Goal: Information Seeking & Learning: Learn about a topic

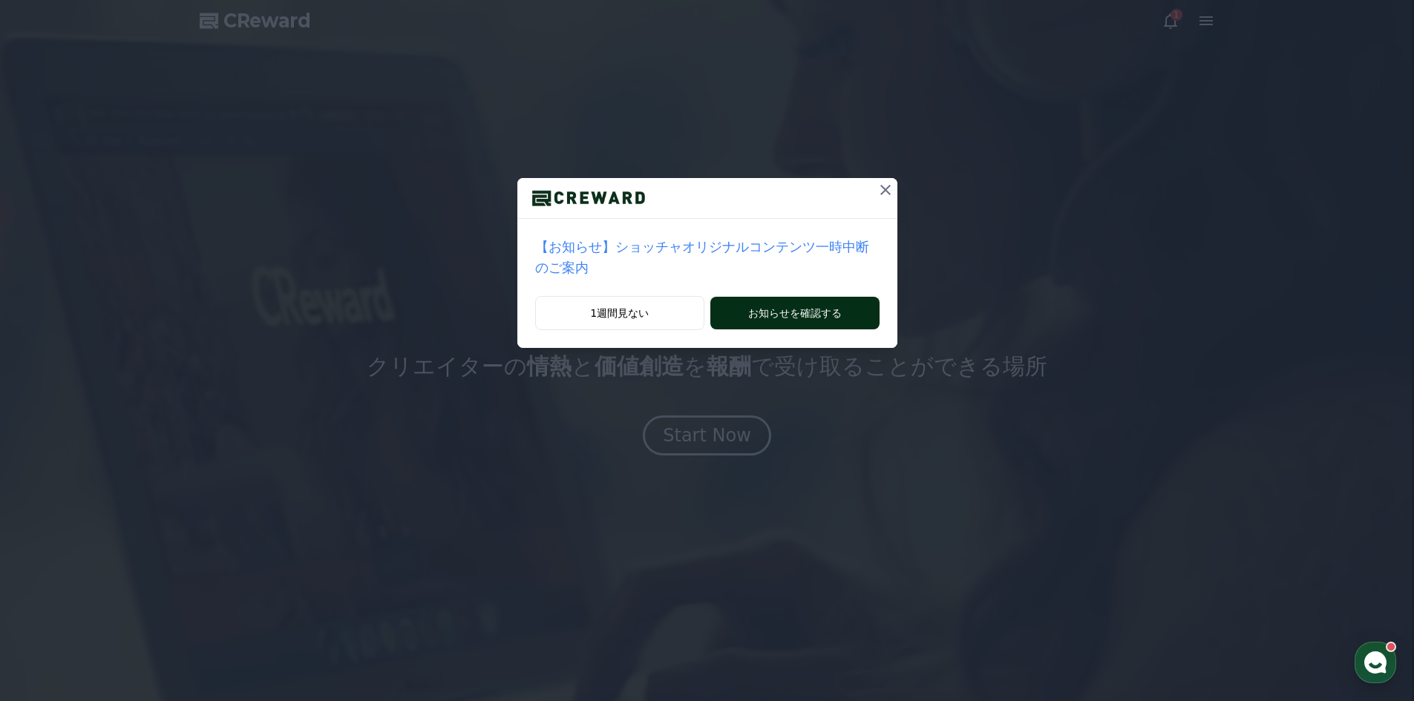
click at [784, 297] on button "お知らせを確認する" at bounding box center [794, 313] width 169 height 33
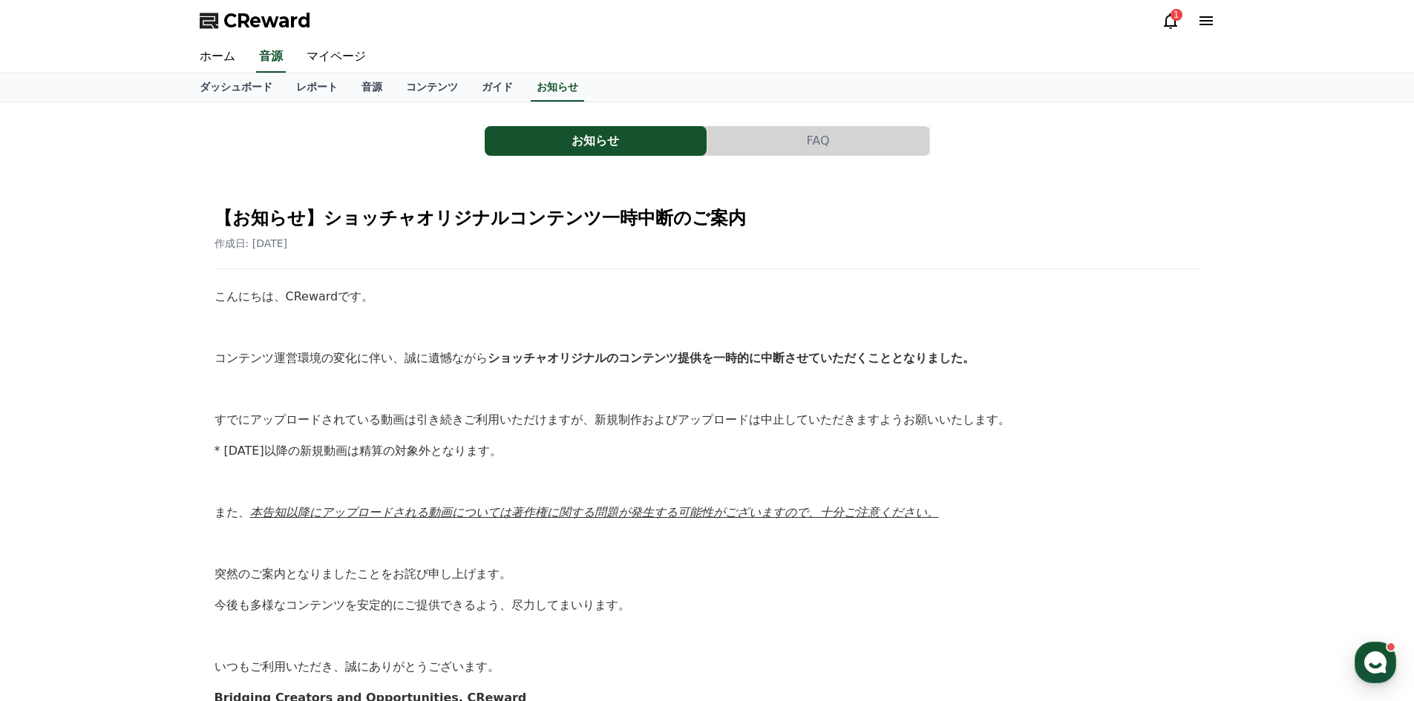
click at [837, 147] on button "FAQ" at bounding box center [818, 141] width 222 height 30
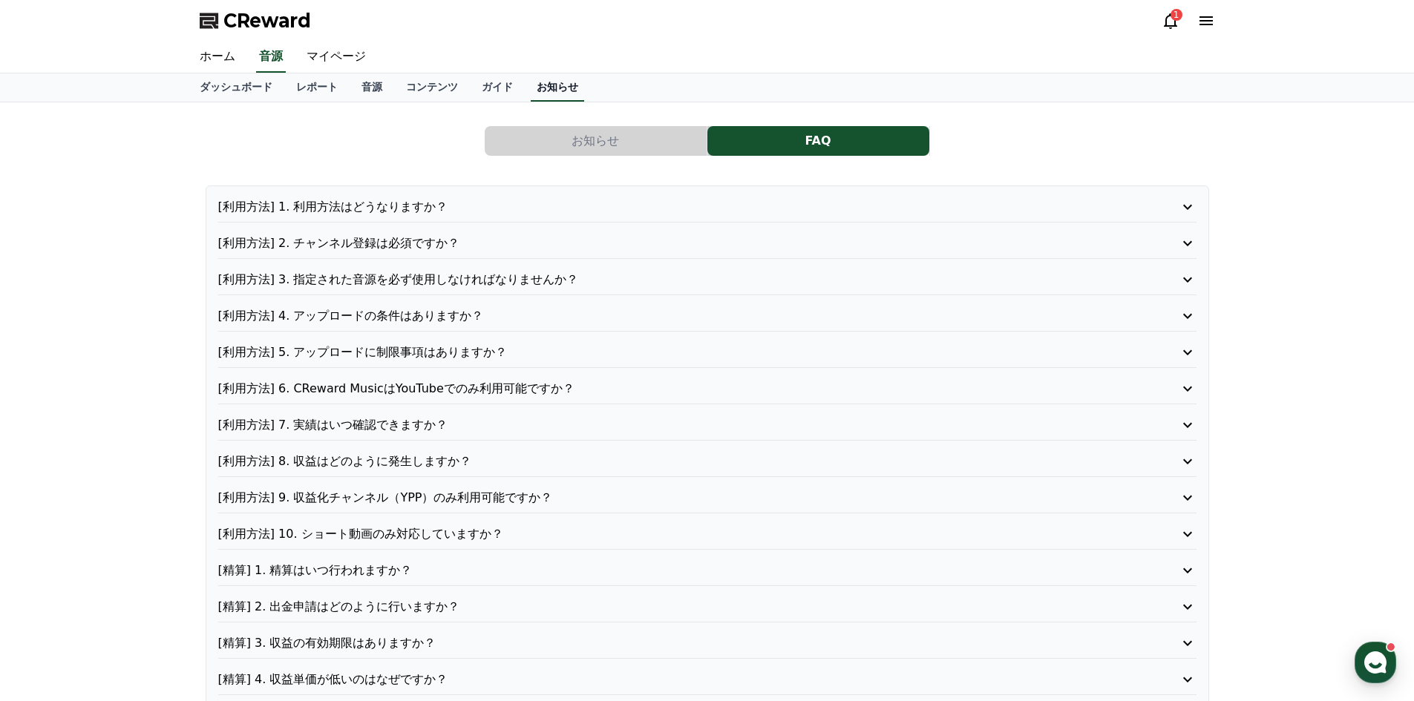
click at [531, 76] on link "お知らせ" at bounding box center [557, 87] width 53 height 28
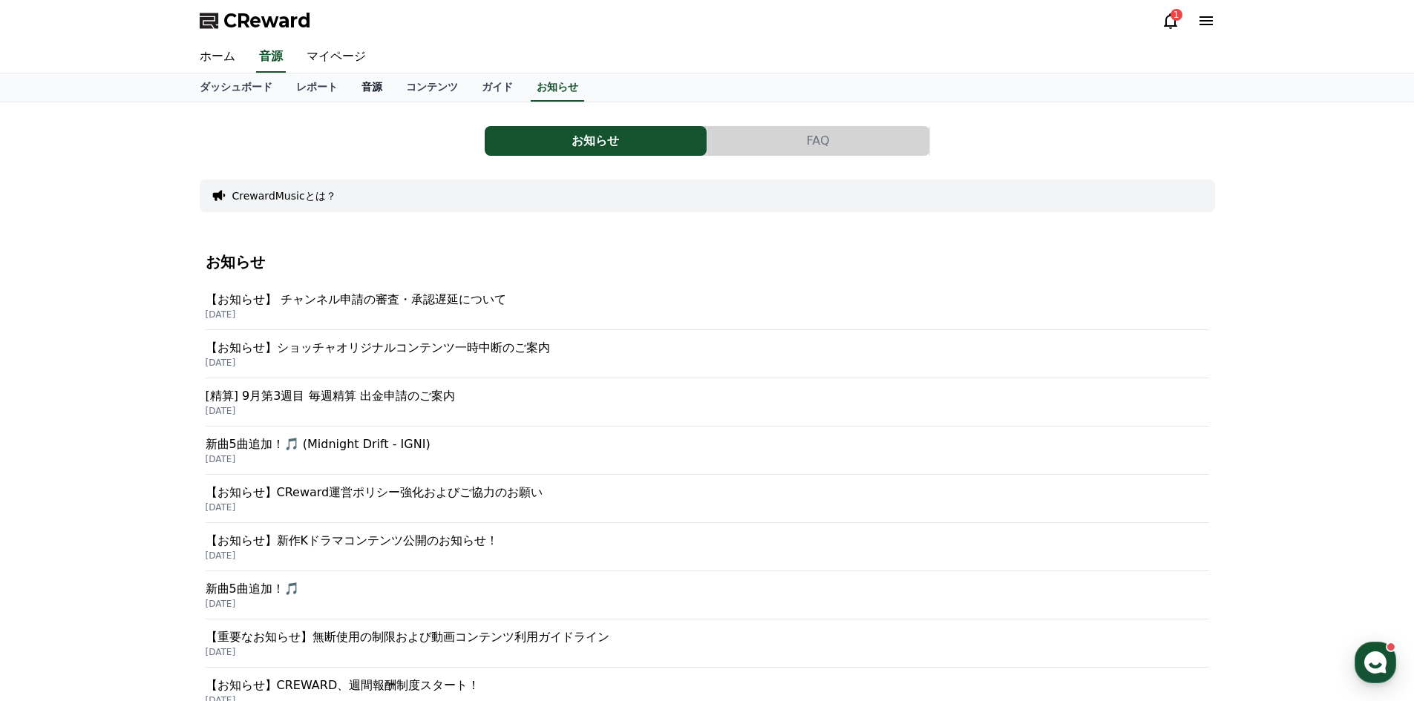
click at [350, 85] on link "音源" at bounding box center [372, 87] width 45 height 28
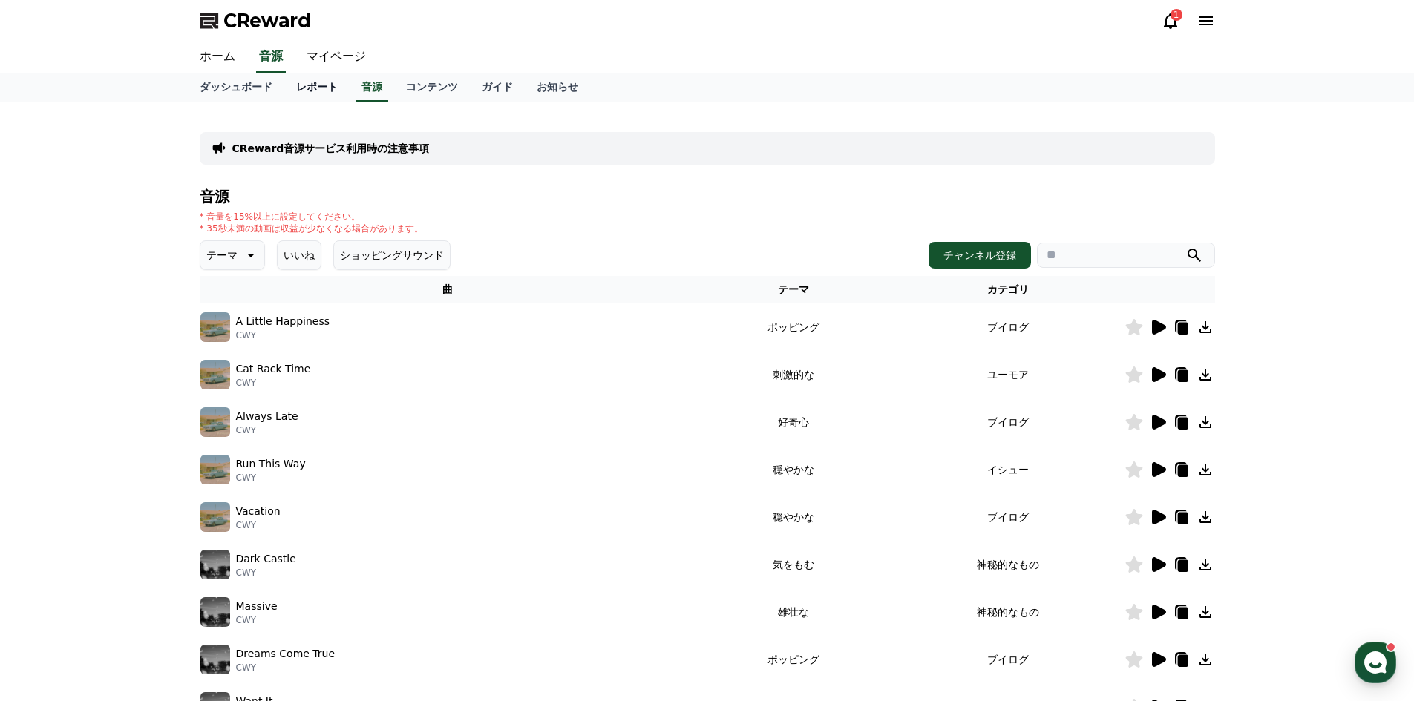
click at [284, 96] on link "レポート" at bounding box center [316, 87] width 65 height 28
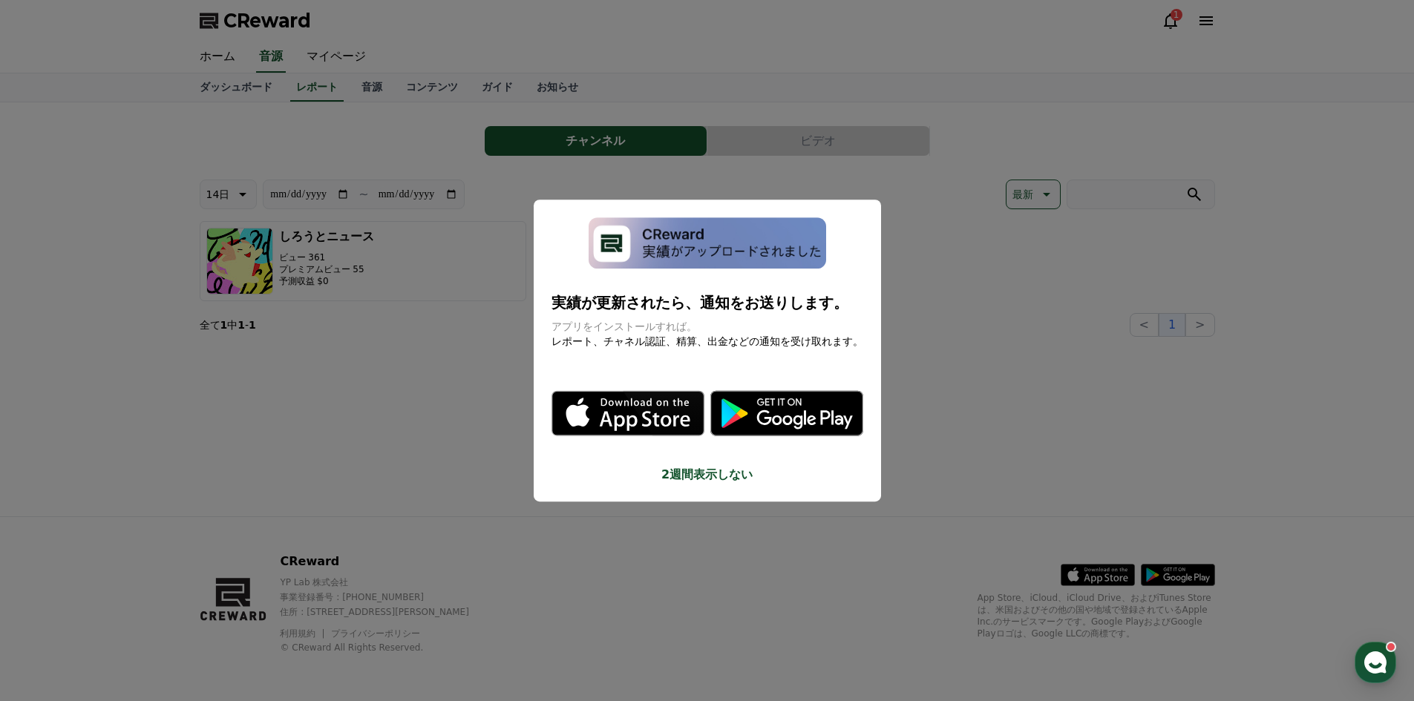
click at [301, 439] on button "close modal" at bounding box center [707, 350] width 1414 height 701
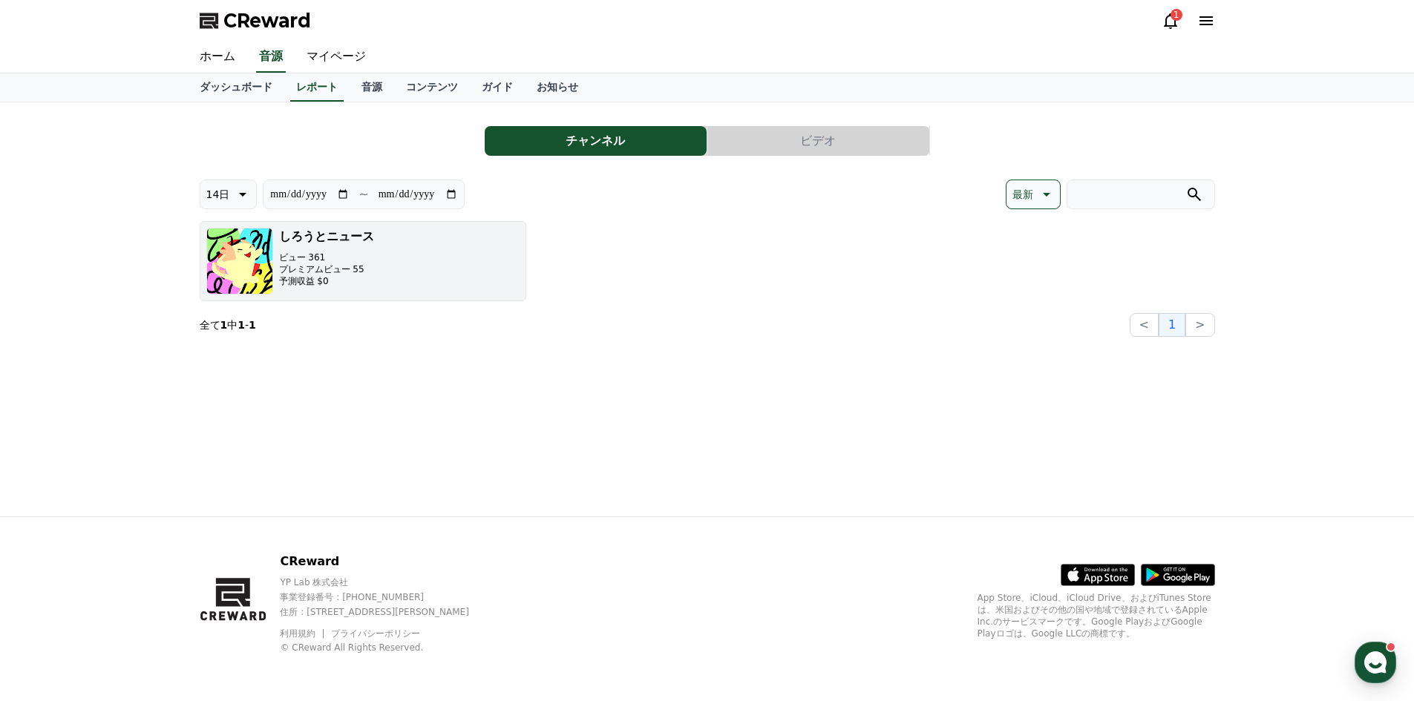
click at [331, 268] on p "プレミアムビュー 55" at bounding box center [326, 270] width 95 height 12
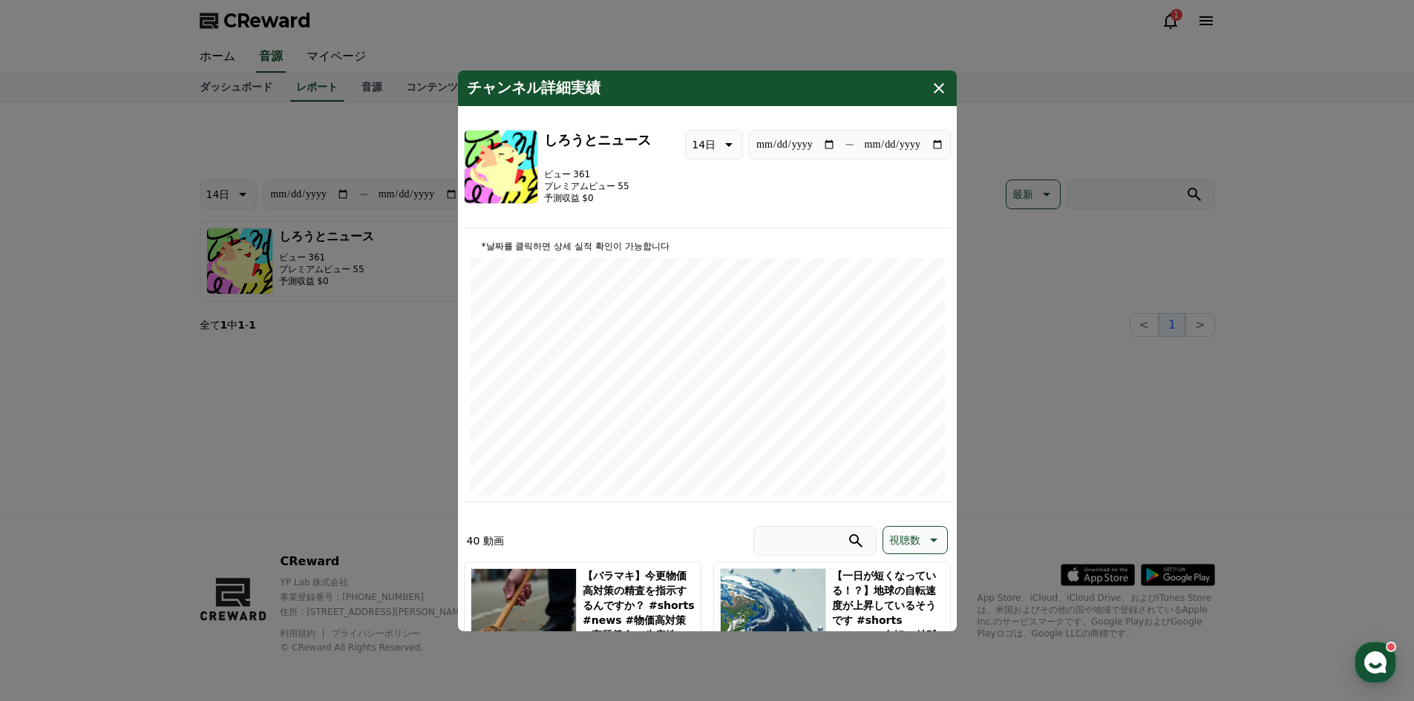
click at [669, 238] on div "*날짜를 클릭하면 상세 실적 확인이 가능합니다" at bounding box center [707, 369] width 487 height 268
drag, startPoint x: 661, startPoint y: 238, endPoint x: 521, endPoint y: 239, distance: 140.3
click at [528, 238] on div "*날짜를 클릭하면 상세 실적 확인이 가능합니다" at bounding box center [707, 369] width 487 height 268
click at [753, 241] on p "*날짜를 클릭하면 상세 실적 확인이 가능합니다" at bounding box center [707, 247] width 475 height 12
type input "**********"
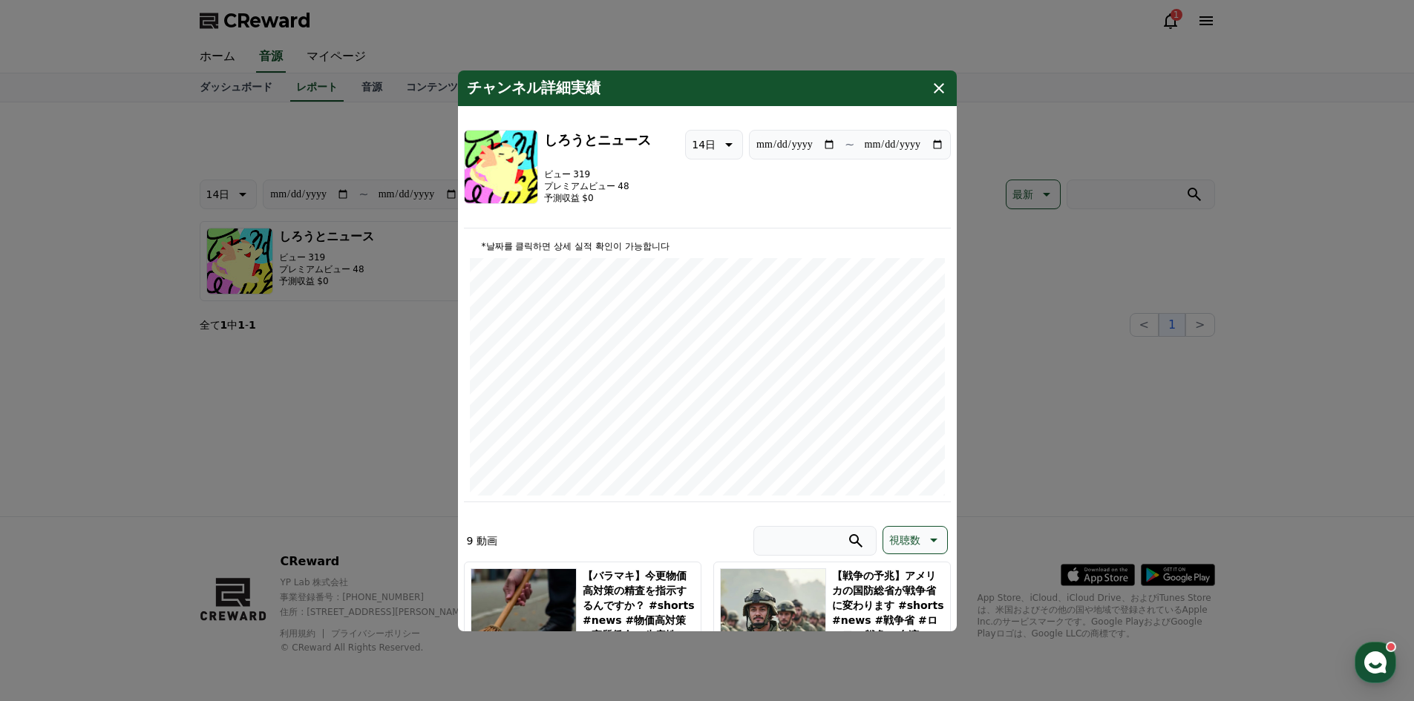
click at [937, 99] on div "チャンネル詳細実績" at bounding box center [707, 89] width 499 height 36
click at [938, 94] on icon "modal" at bounding box center [939, 88] width 18 height 18
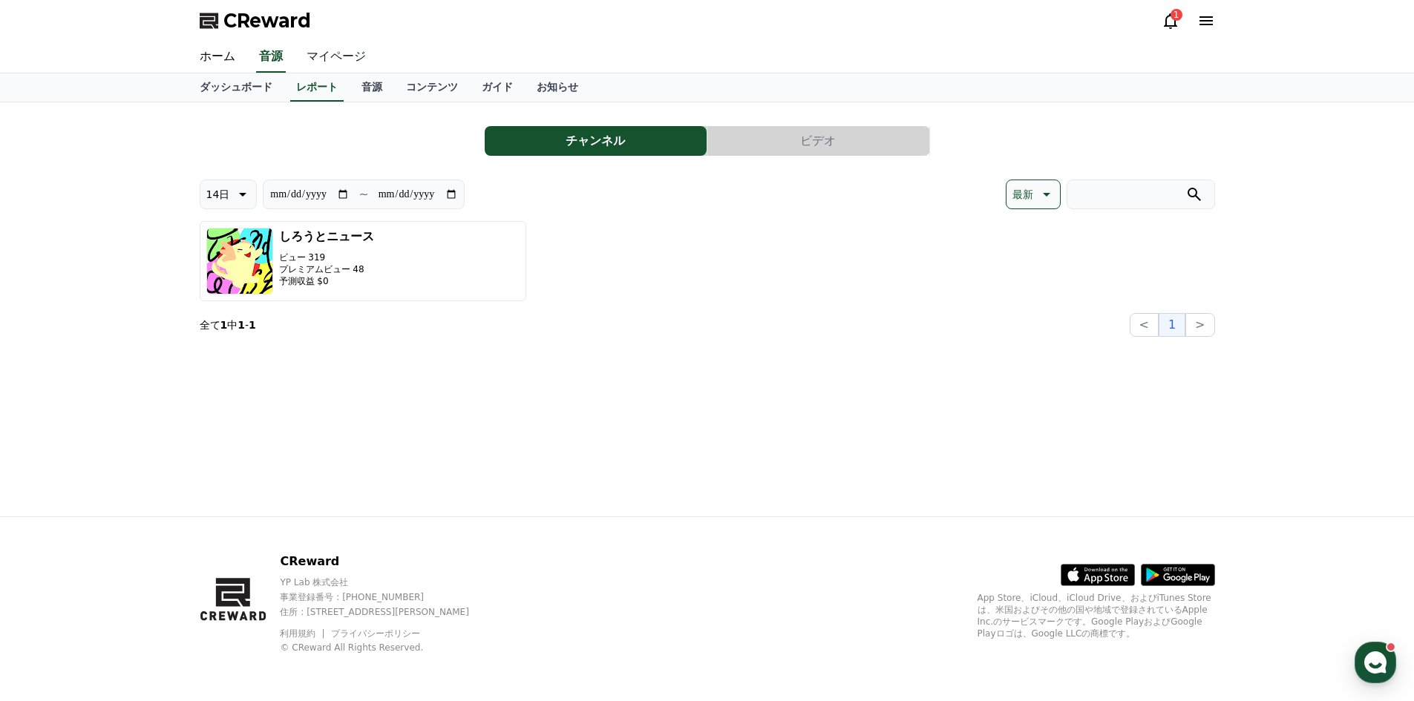
click at [326, 50] on link "マイページ" at bounding box center [336, 57] width 83 height 31
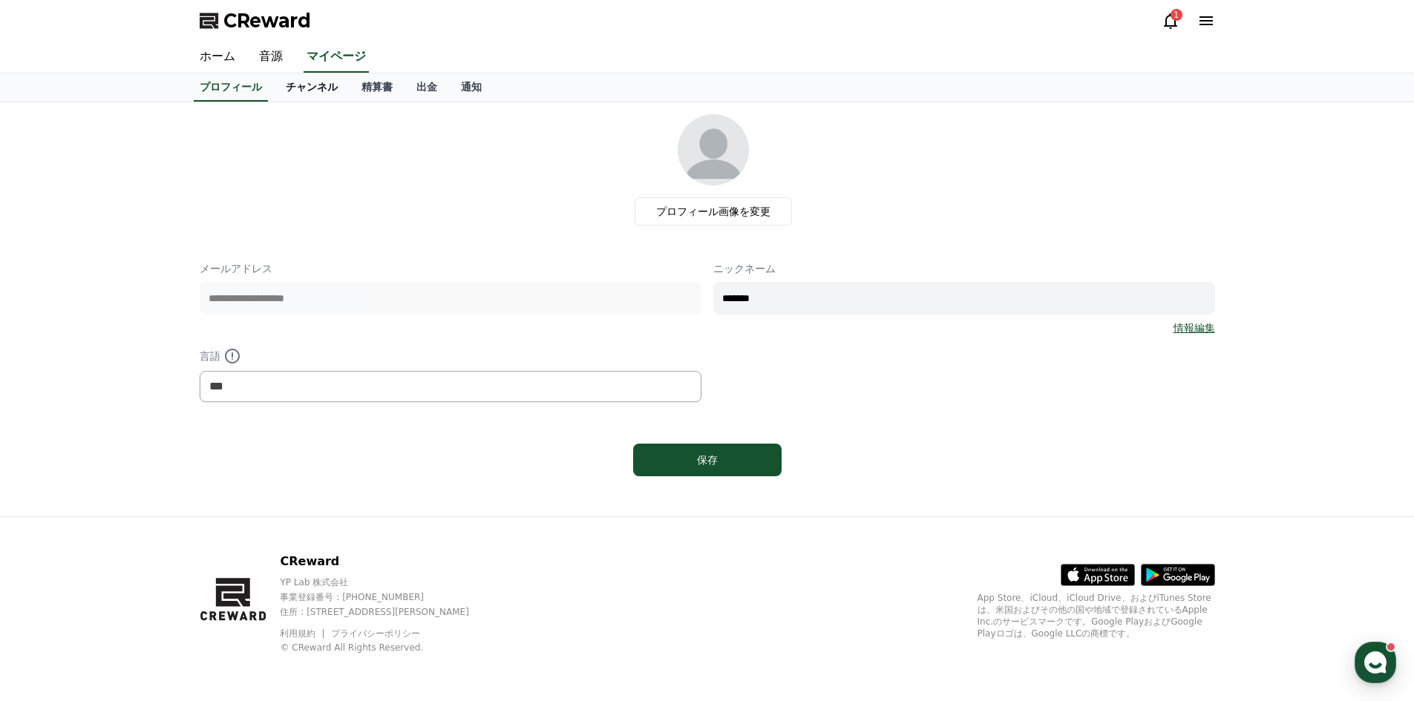
click at [280, 91] on link "チャンネル" at bounding box center [312, 87] width 76 height 28
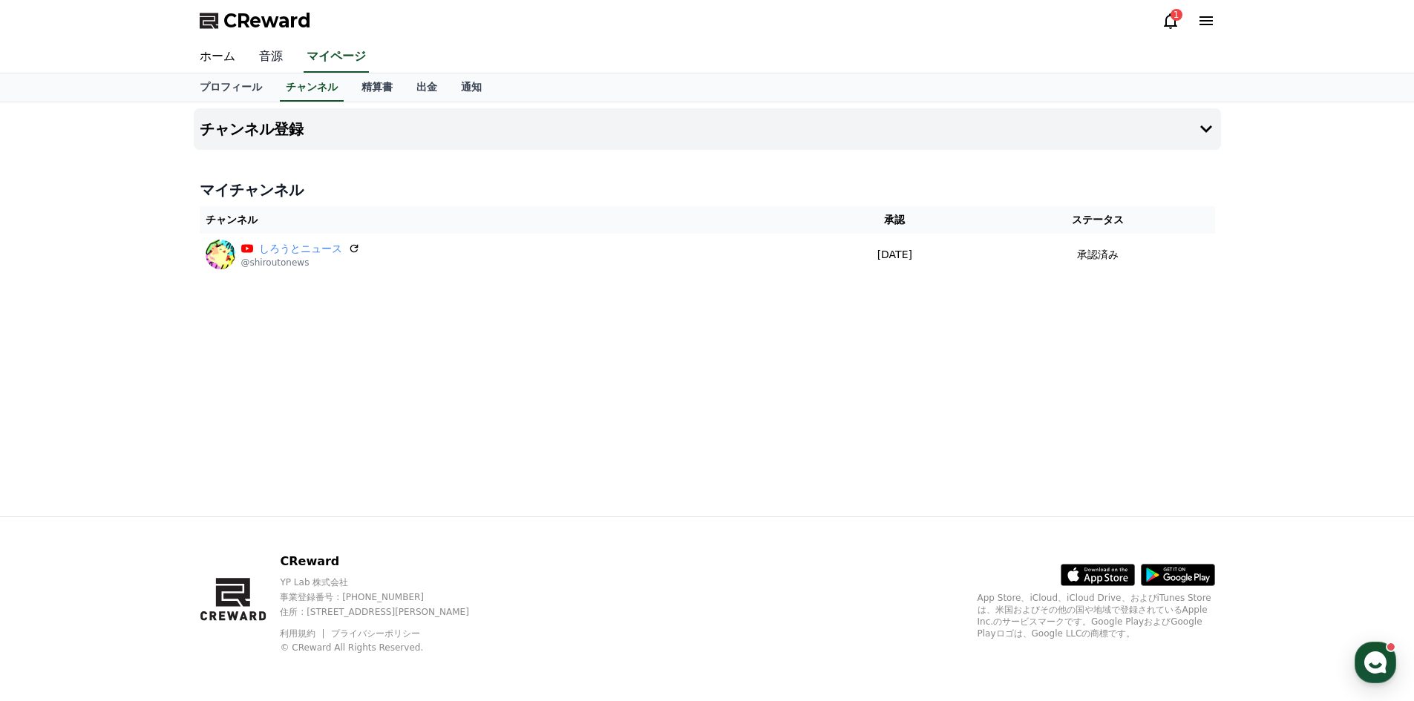
click at [250, 60] on link "音源" at bounding box center [271, 57] width 48 height 31
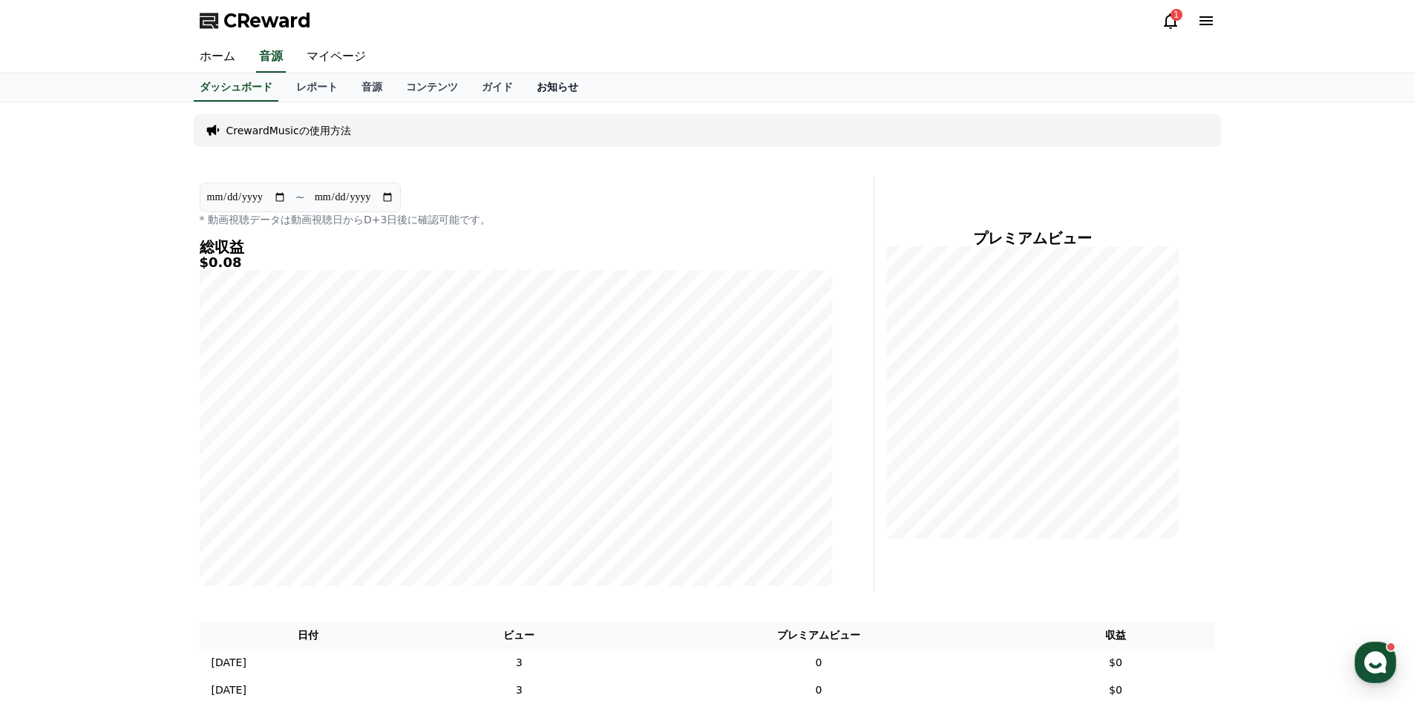
click at [525, 82] on link "お知らせ" at bounding box center [557, 87] width 65 height 28
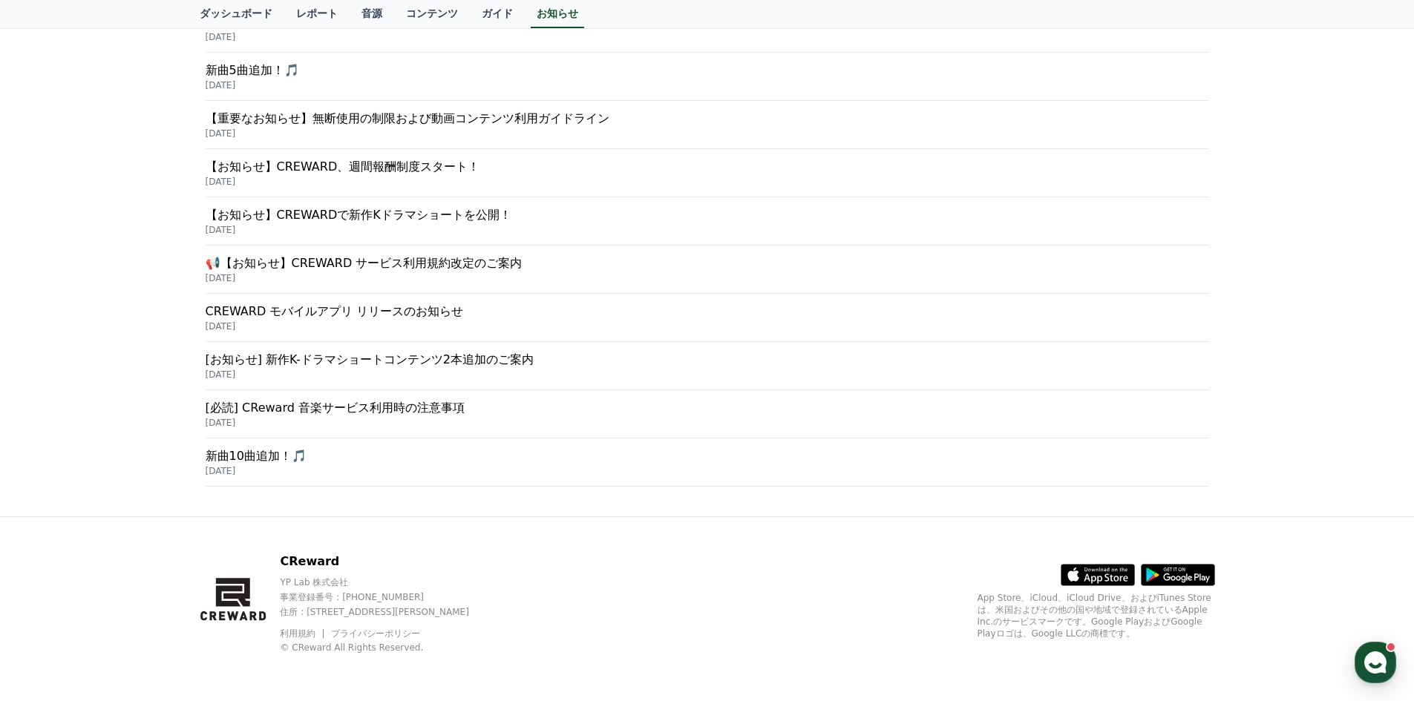
scroll to position [246, 0]
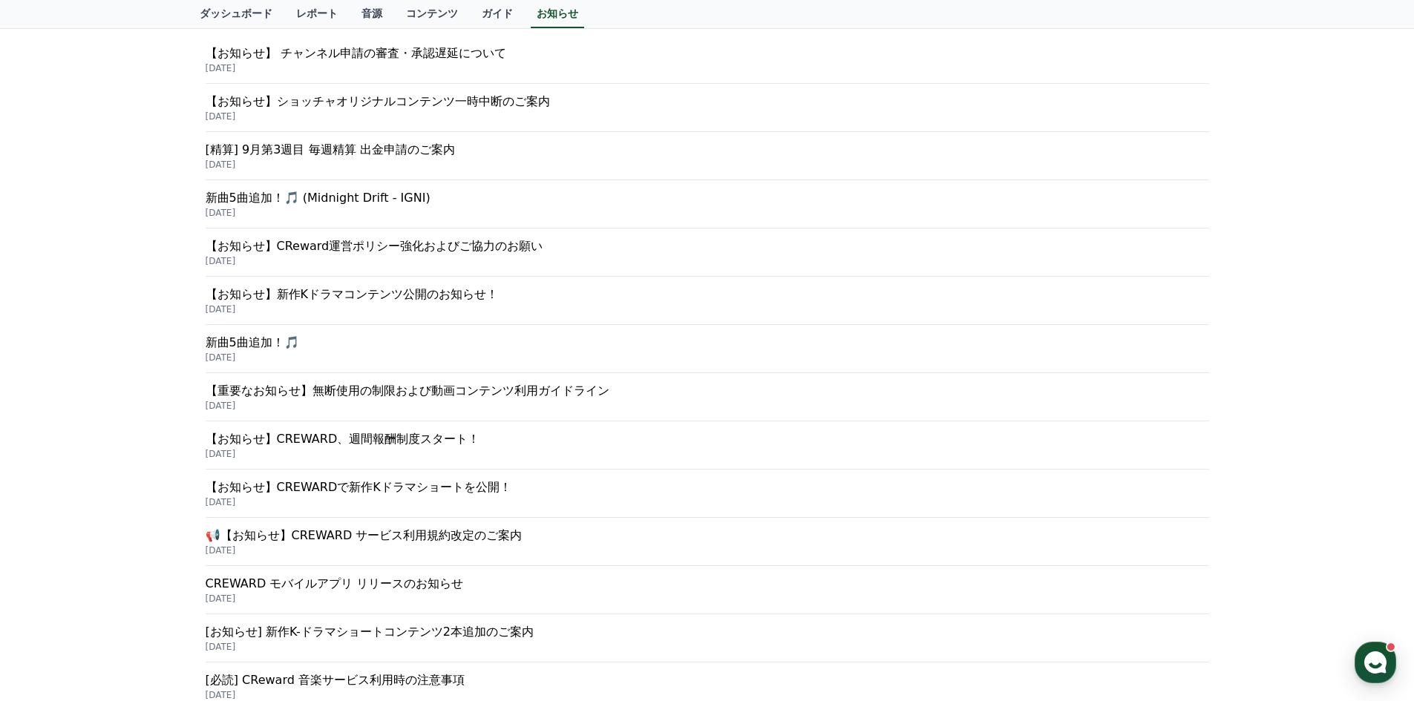
click at [463, 249] on p "【お知らせ】CReward運営ポリシー強化およびご協力のお願い" at bounding box center [708, 247] width 1004 height 18
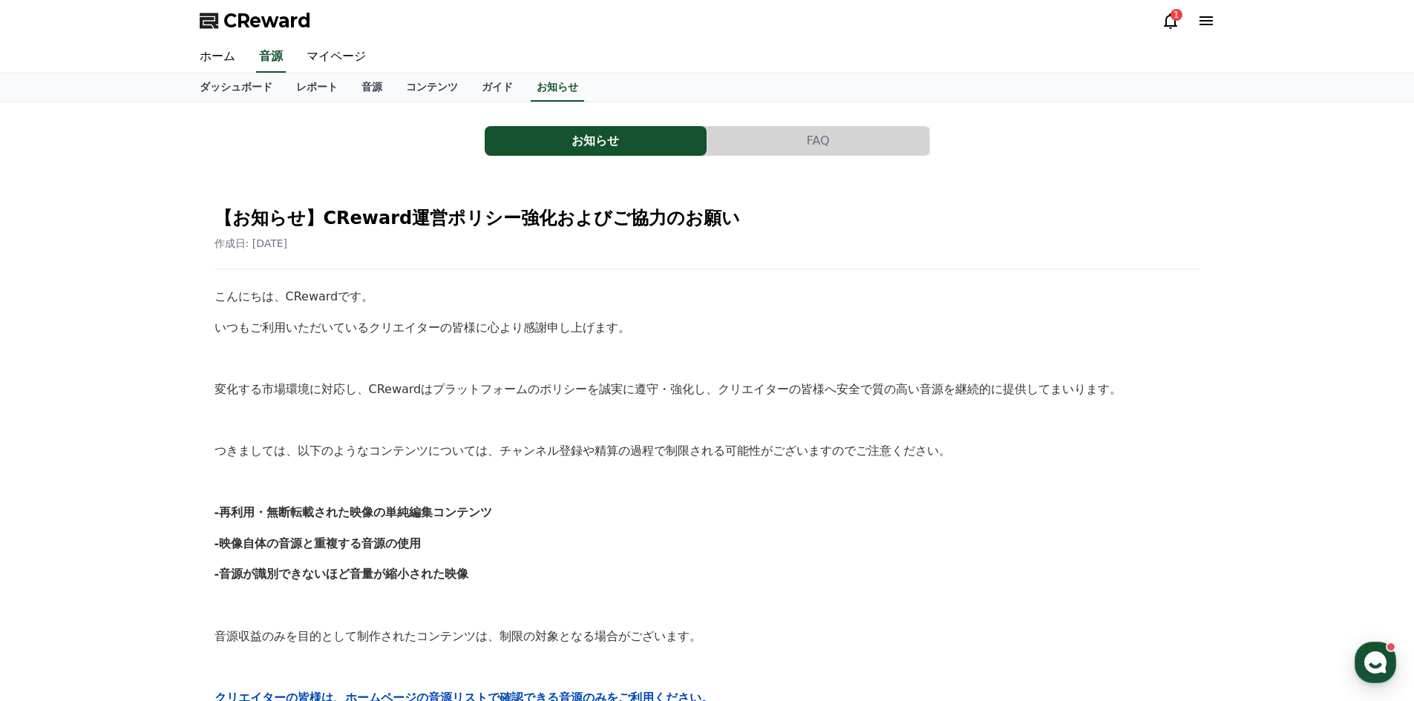
click at [1171, 28] on icon at bounding box center [1170, 21] width 13 height 16
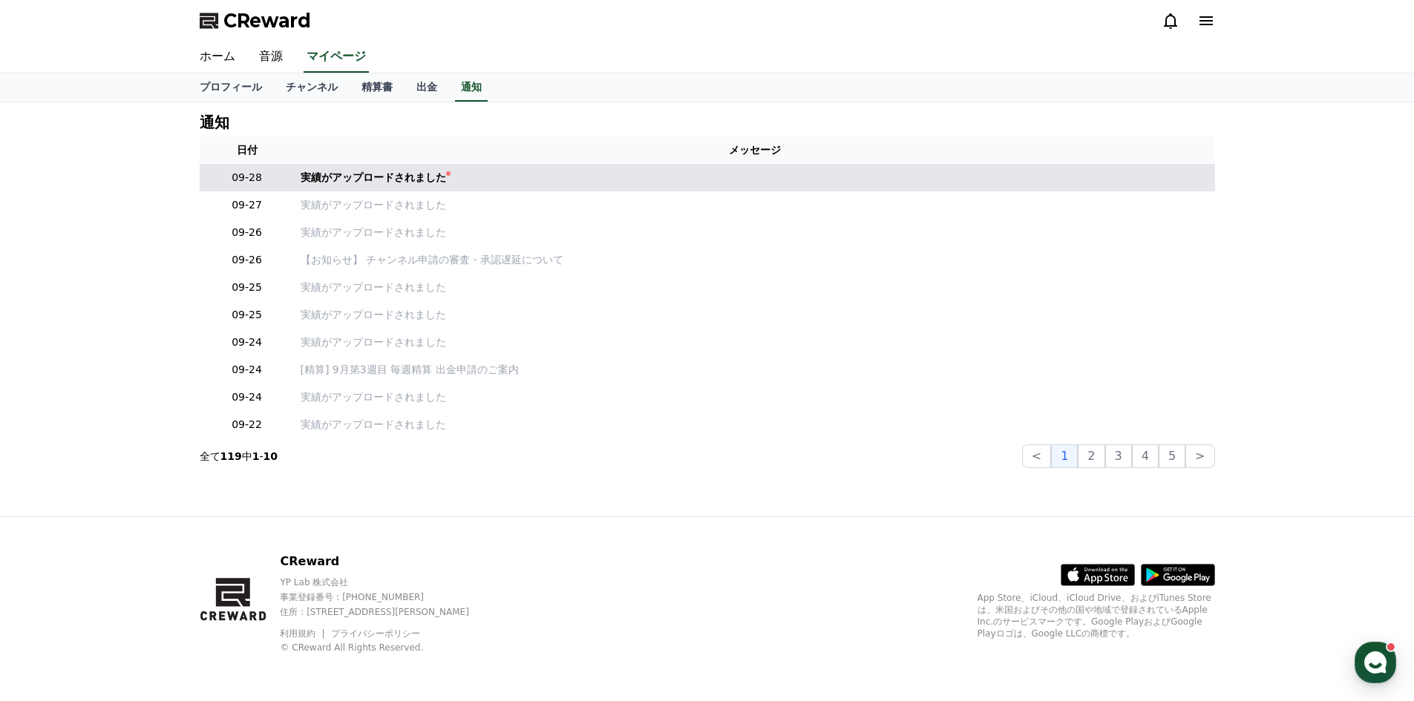
click at [341, 187] on td "実績がアップロードされました" at bounding box center [755, 177] width 920 height 27
click at [358, 171] on div "実績がアップロードされました" at bounding box center [373, 178] width 145 height 16
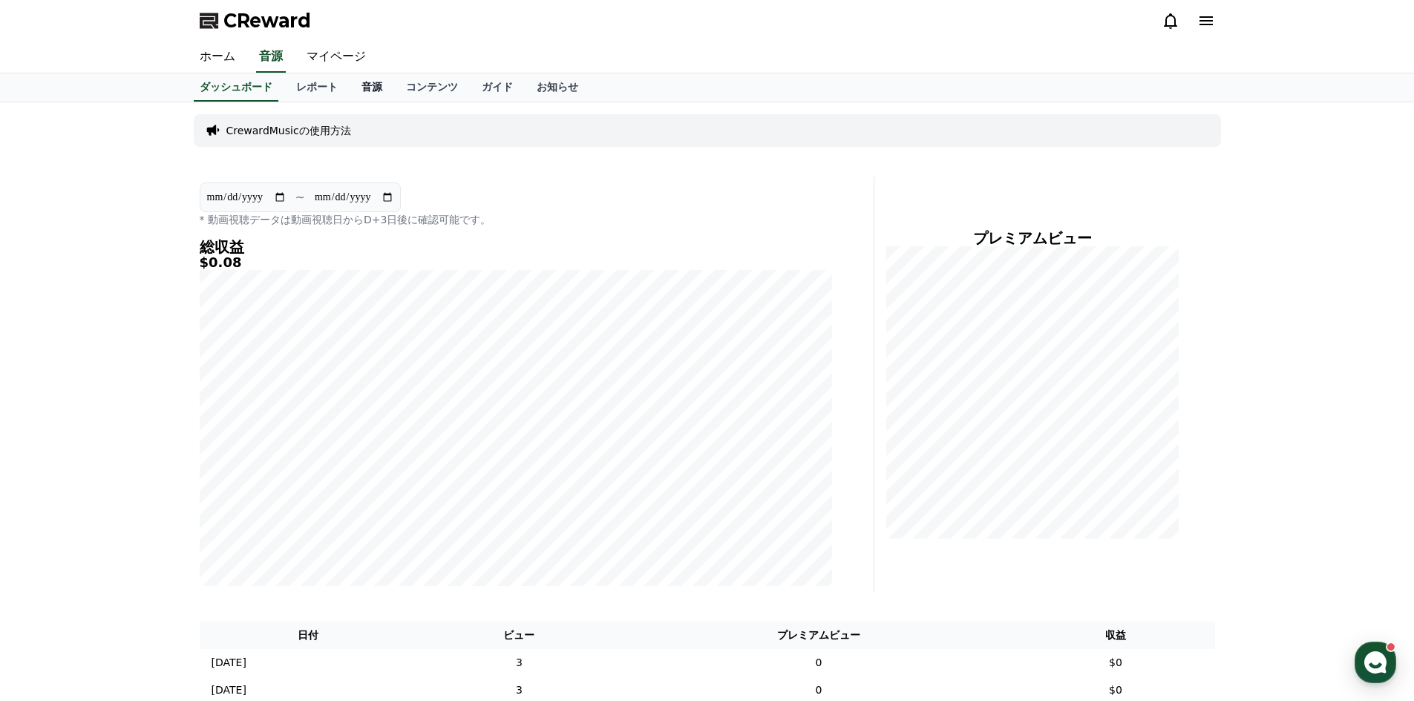
click at [350, 94] on link "音源" at bounding box center [372, 87] width 45 height 28
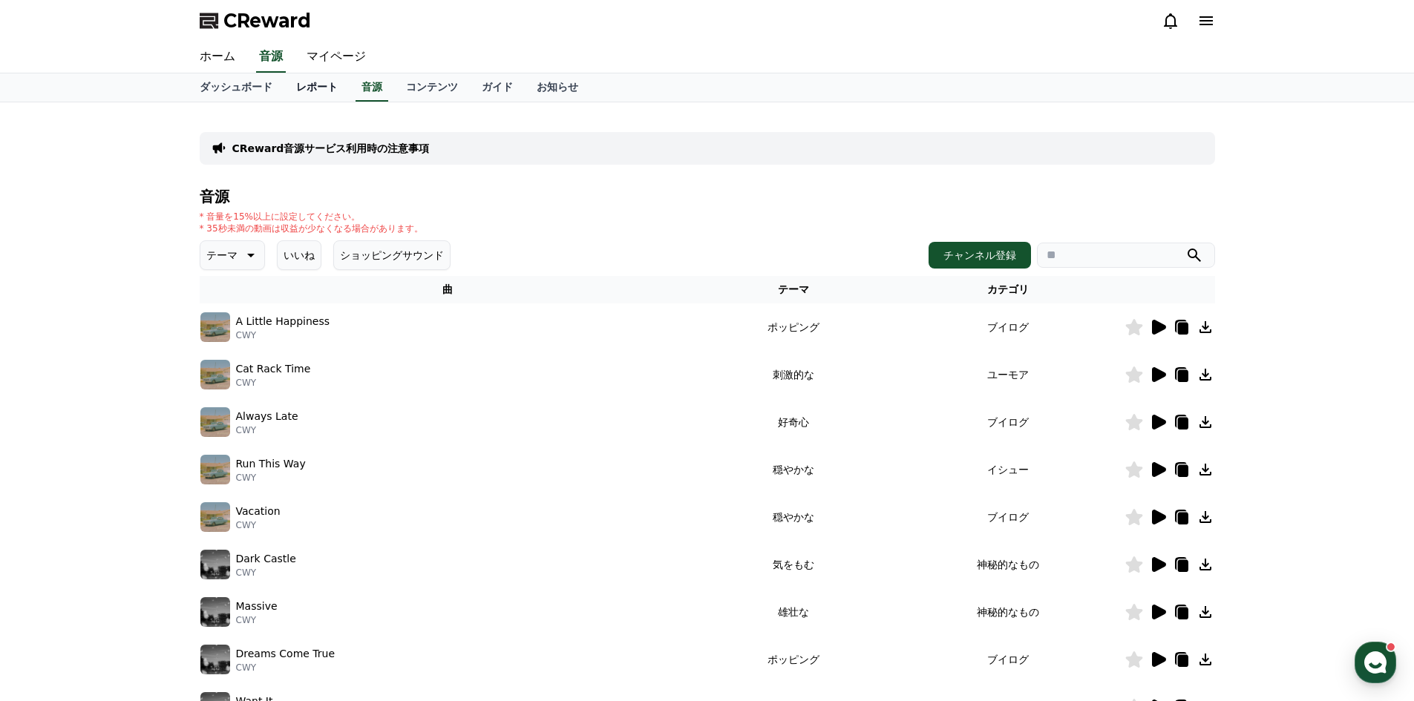
click at [288, 94] on link "レポート" at bounding box center [316, 87] width 65 height 28
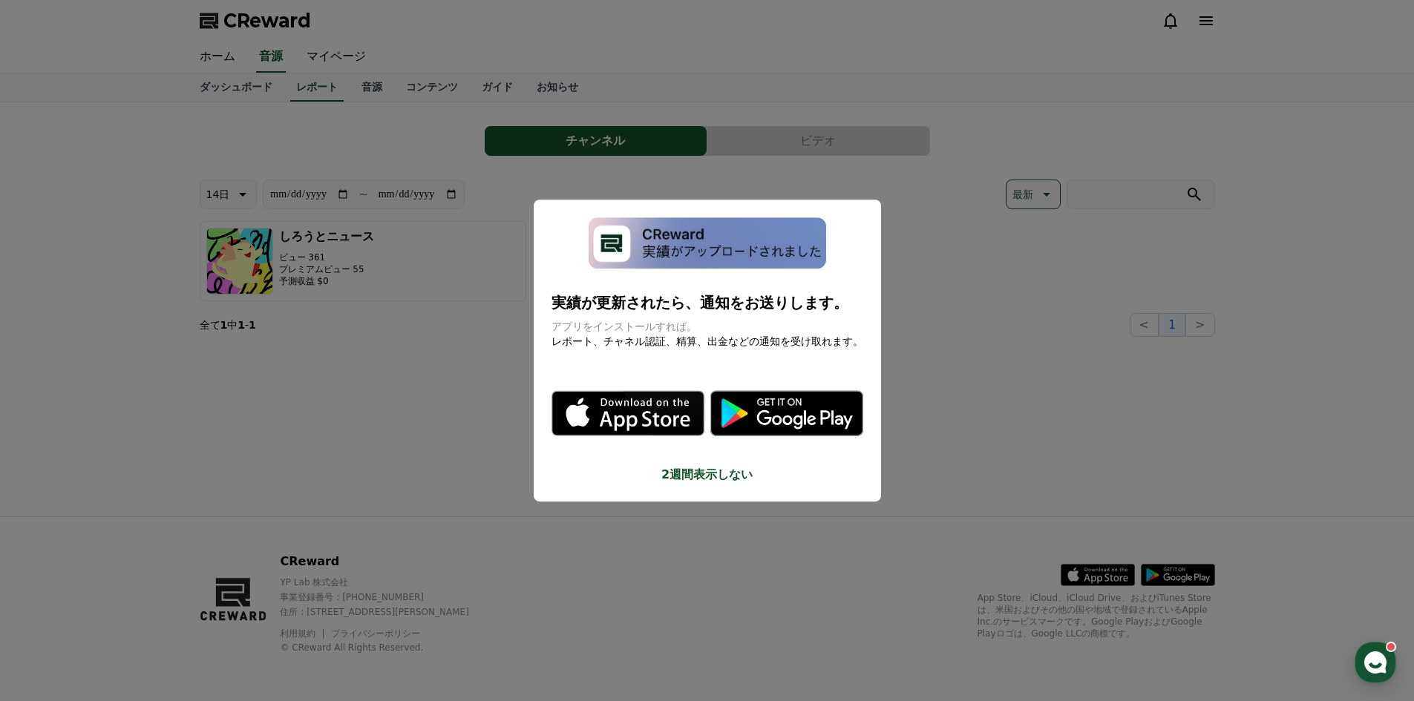
click at [246, 92] on button "close modal" at bounding box center [707, 350] width 1414 height 701
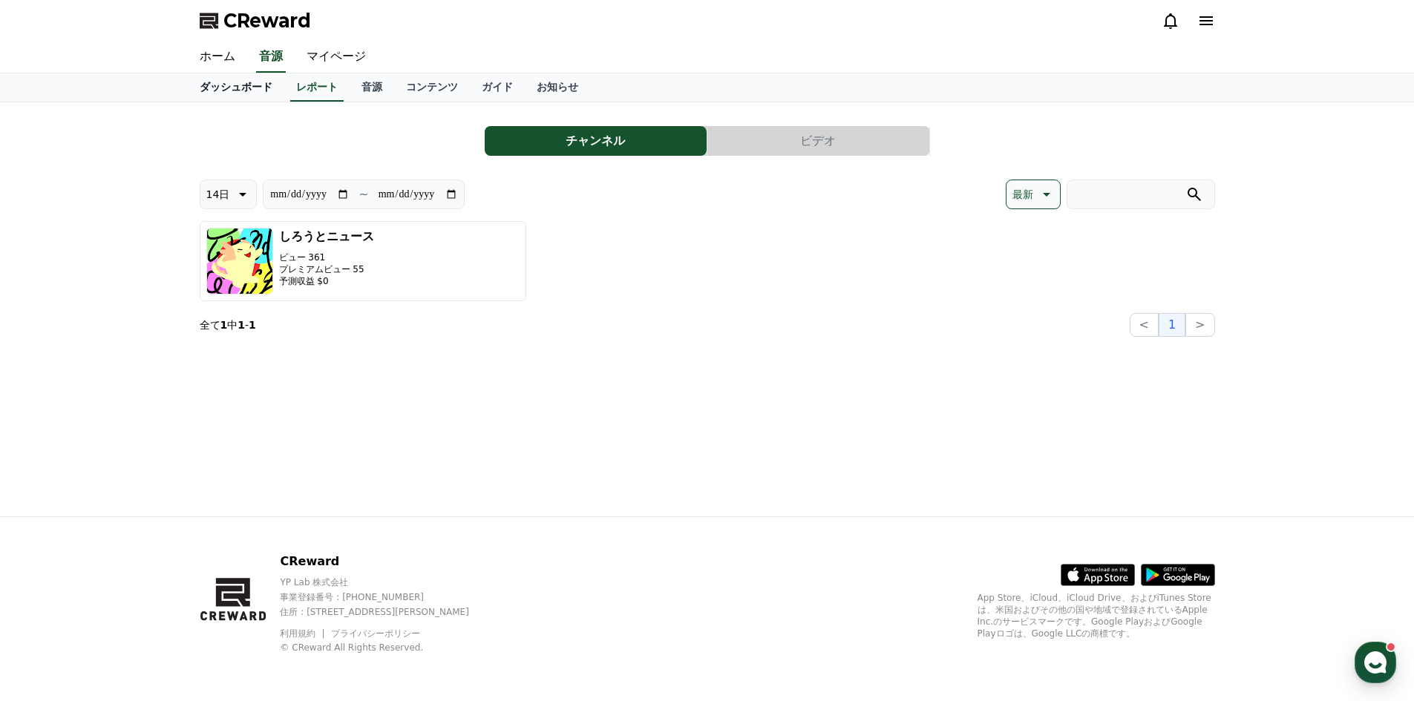
click at [246, 92] on link "ダッシュボード" at bounding box center [236, 87] width 97 height 28
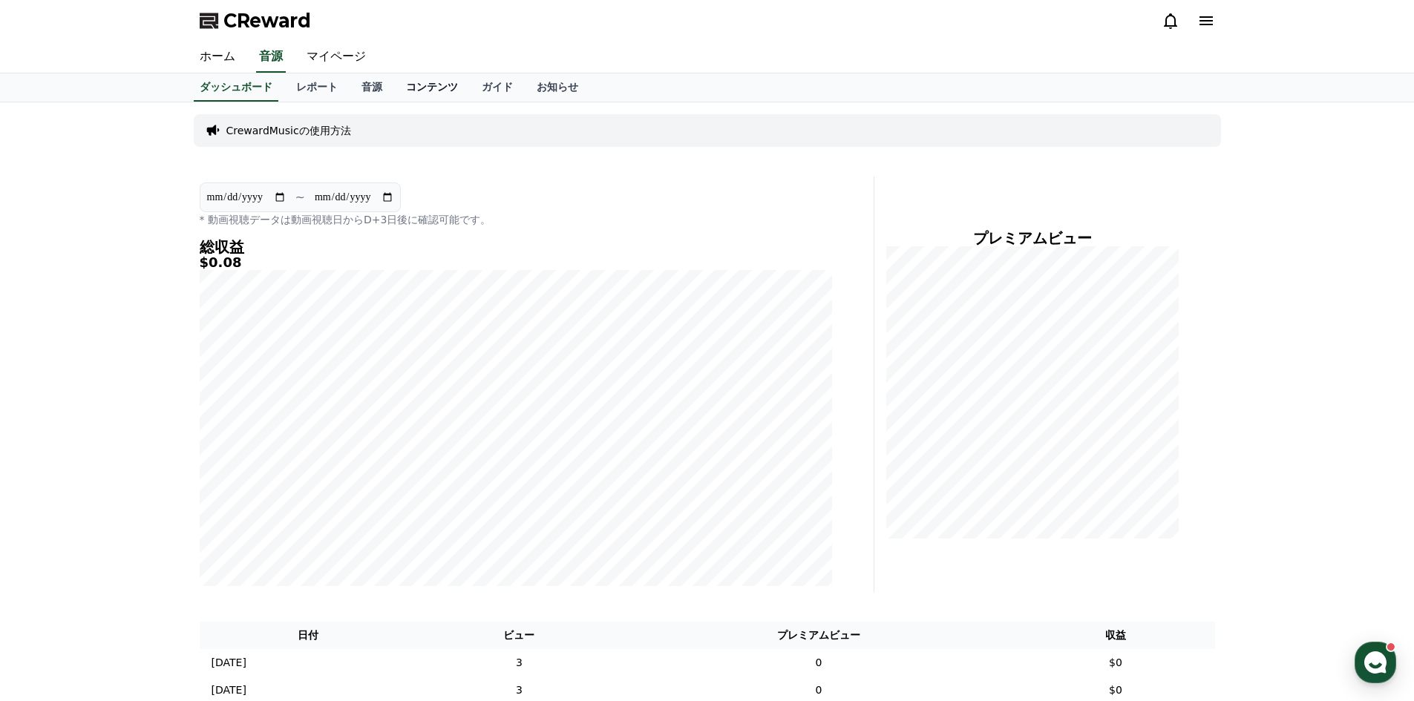
click at [394, 80] on link "コンテンツ" at bounding box center [432, 87] width 76 height 28
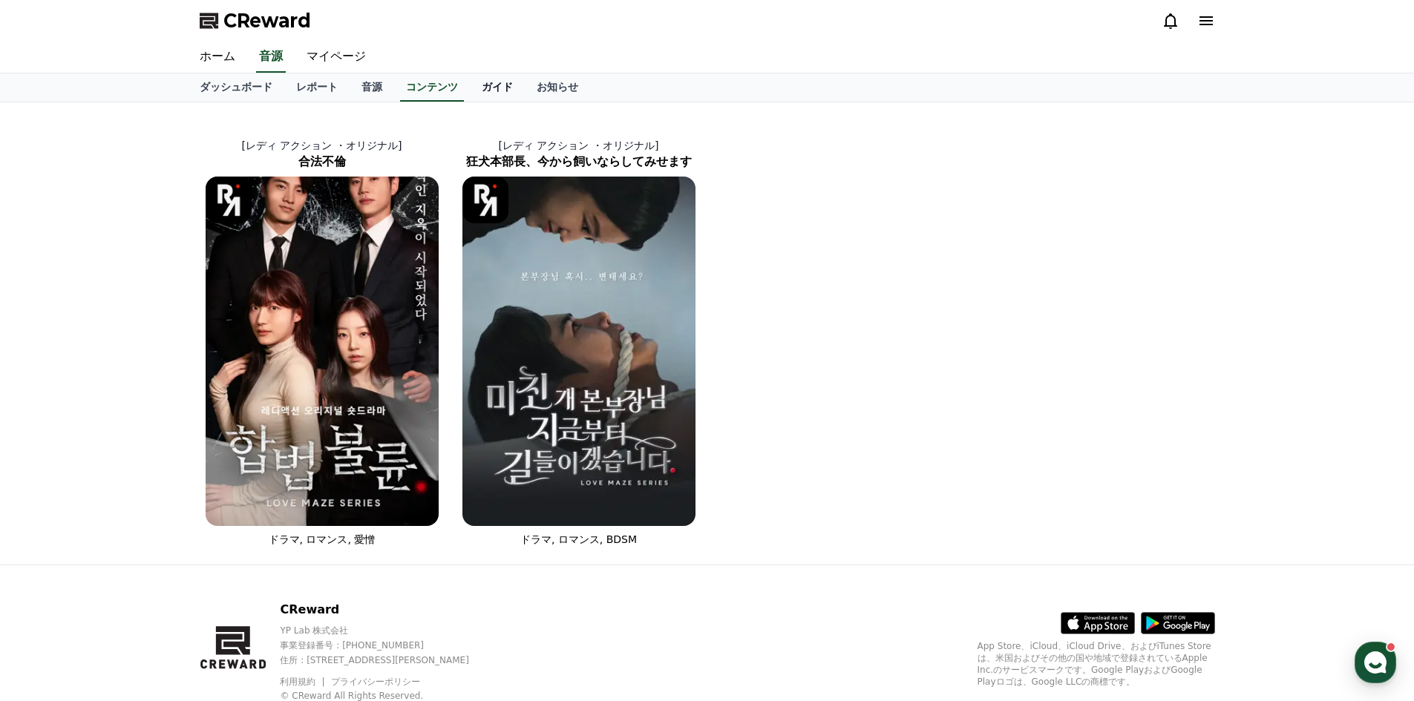
click at [470, 91] on link "ガイド" at bounding box center [497, 87] width 55 height 28
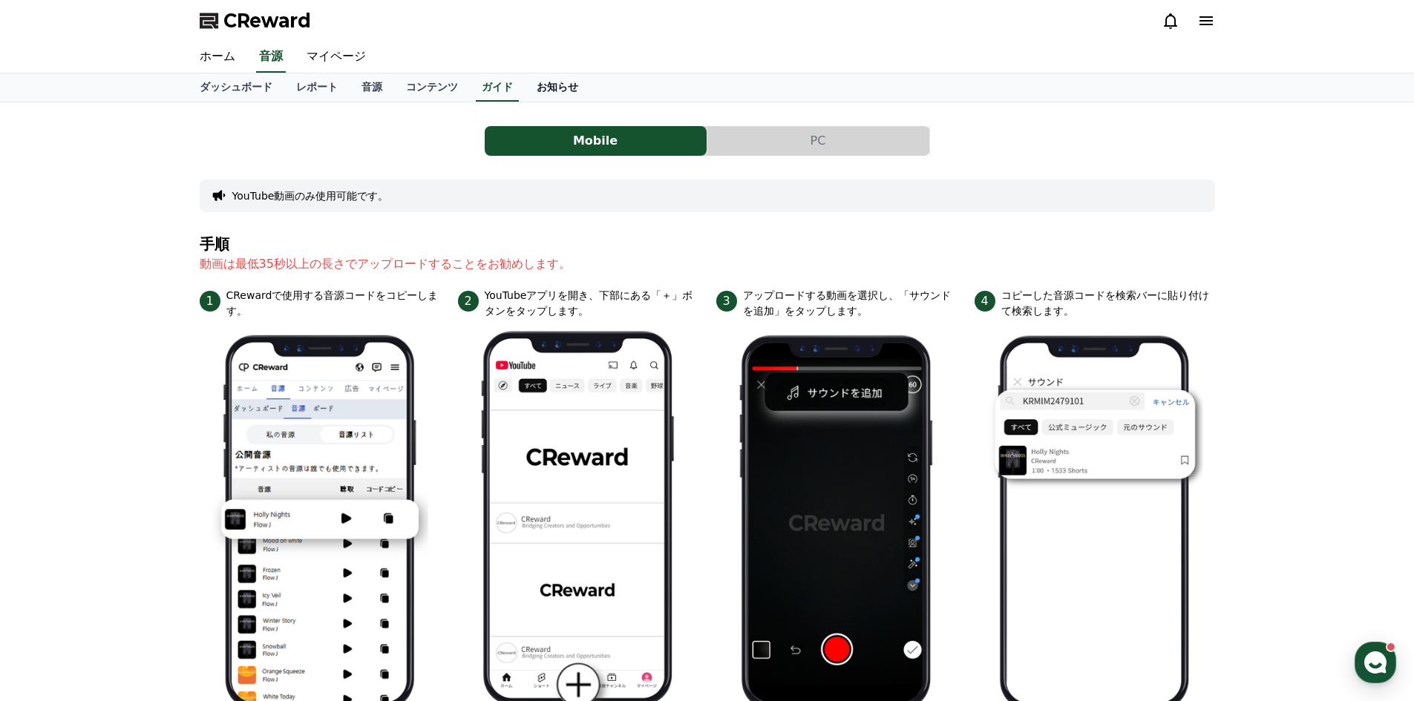
click at [525, 88] on link "お知らせ" at bounding box center [557, 87] width 65 height 28
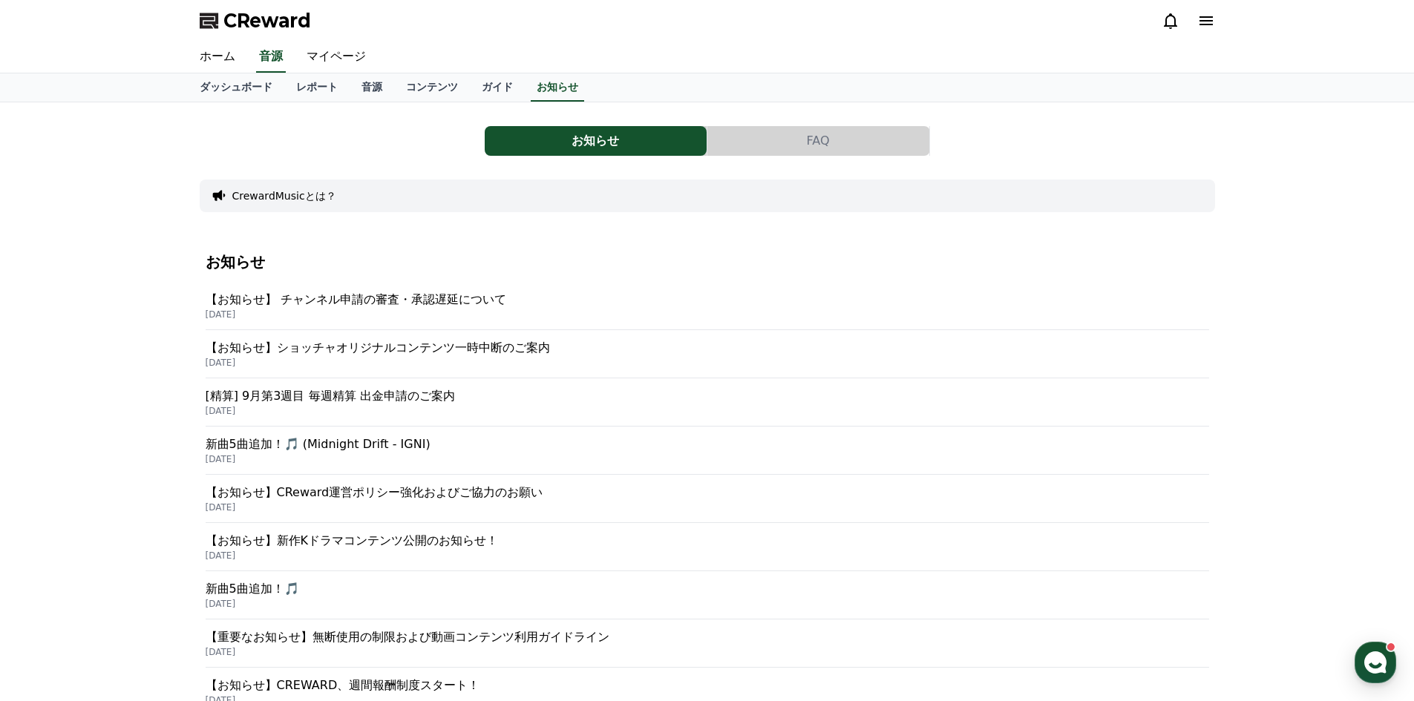
click at [448, 311] on p "[DATE]" at bounding box center [708, 315] width 1004 height 12
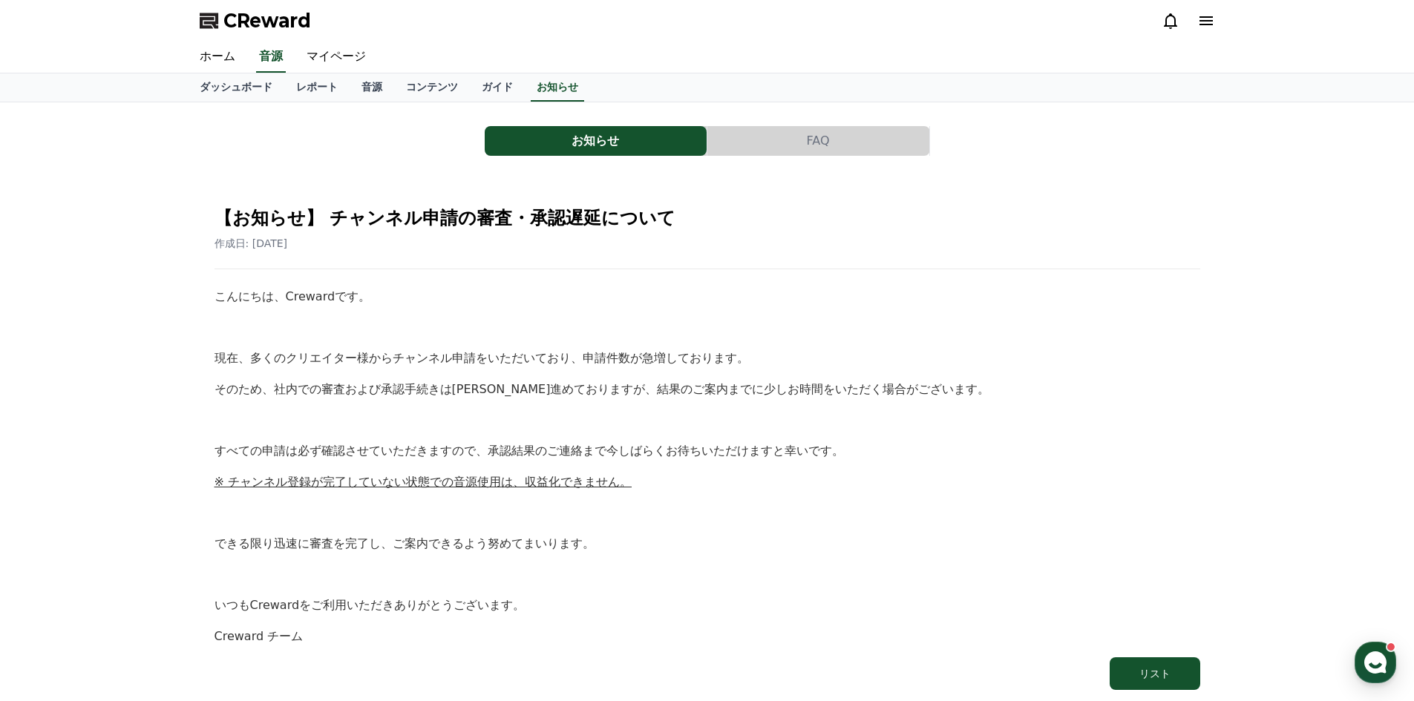
click at [854, 132] on button "FAQ" at bounding box center [818, 141] width 222 height 30
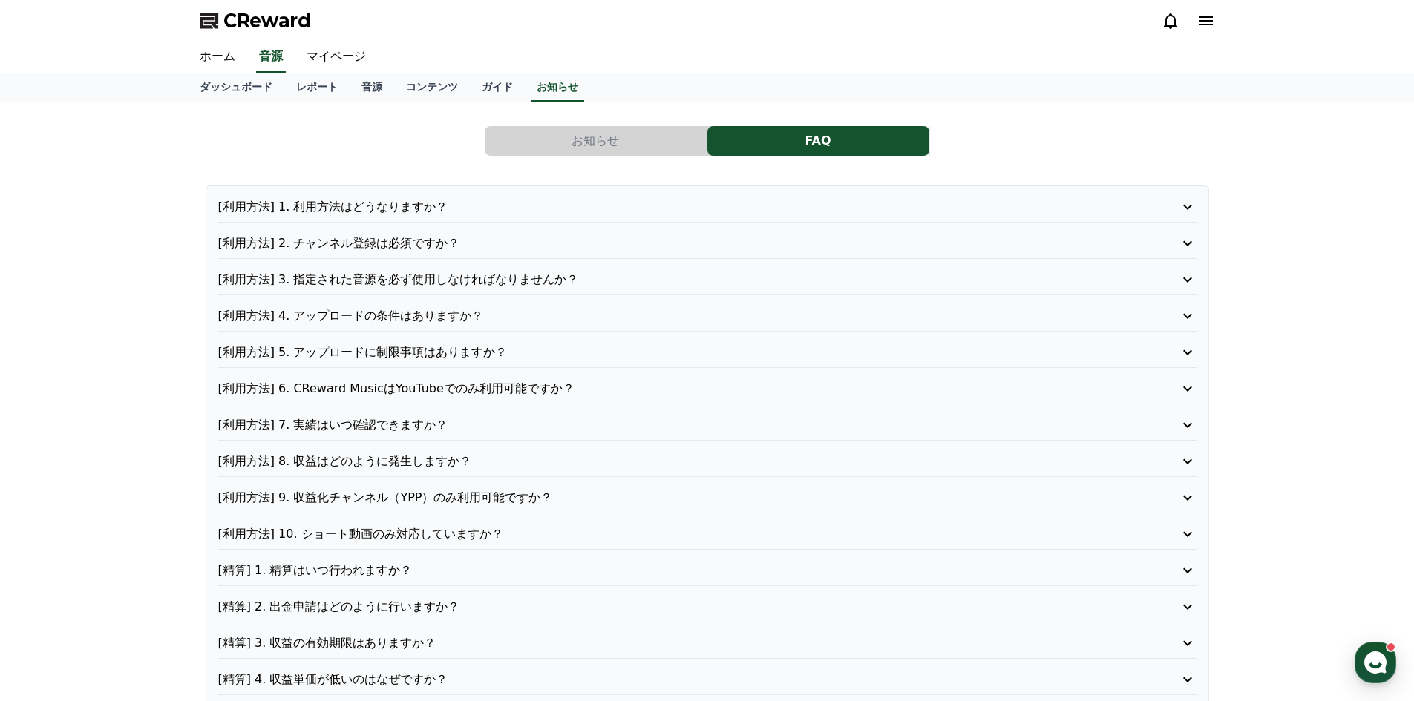
click at [589, 133] on button "お知らせ" at bounding box center [596, 141] width 222 height 30
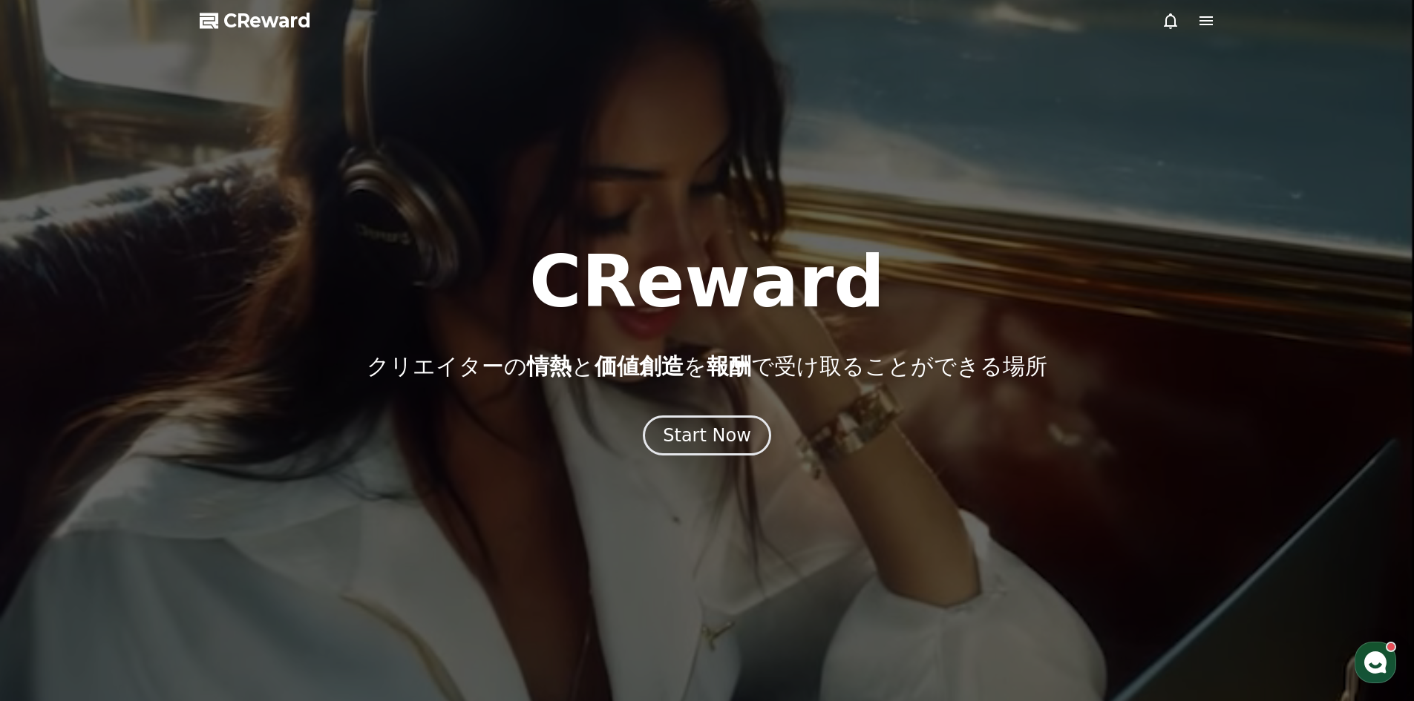
click at [1201, 32] on div at bounding box center [707, 350] width 1414 height 701
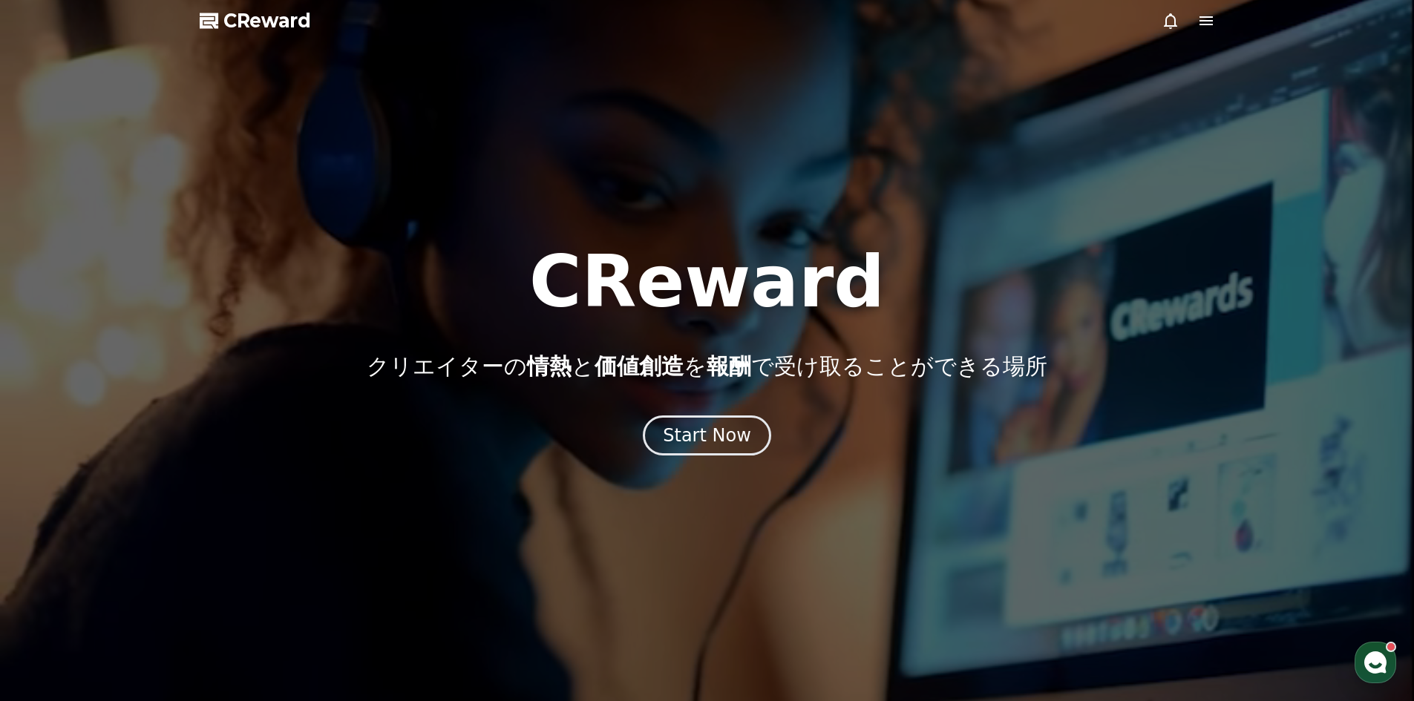
click at [1208, 24] on icon at bounding box center [1206, 20] width 13 height 9
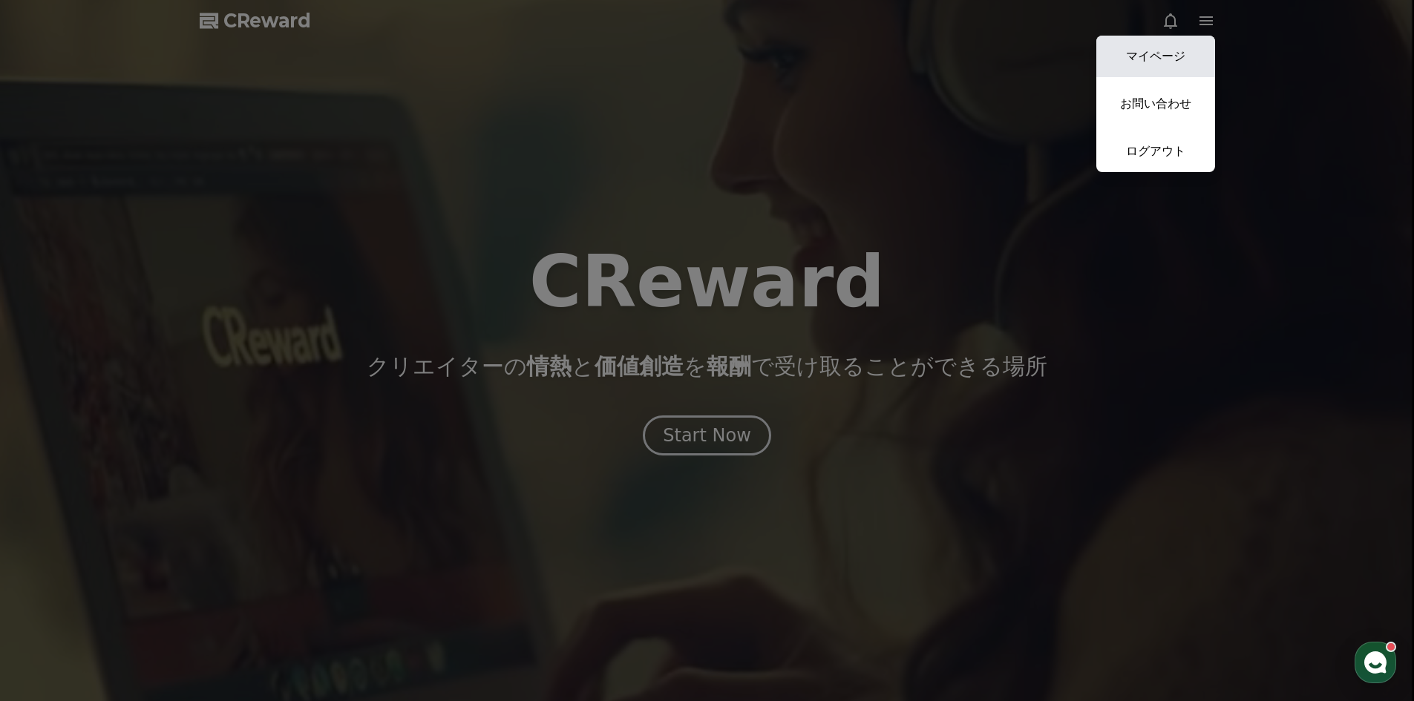
click at [1191, 64] on link "マイページ" at bounding box center [1155, 57] width 119 height 42
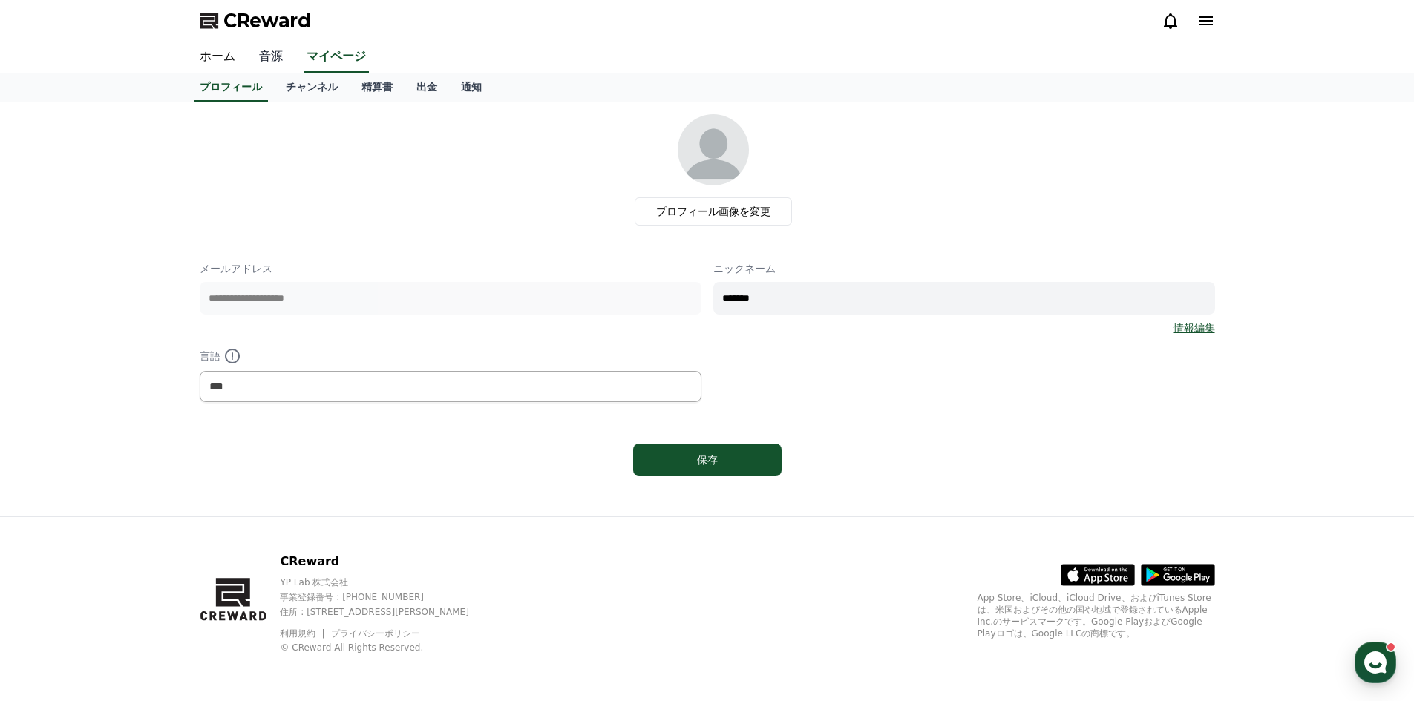
click at [263, 62] on link "音源" at bounding box center [271, 57] width 48 height 31
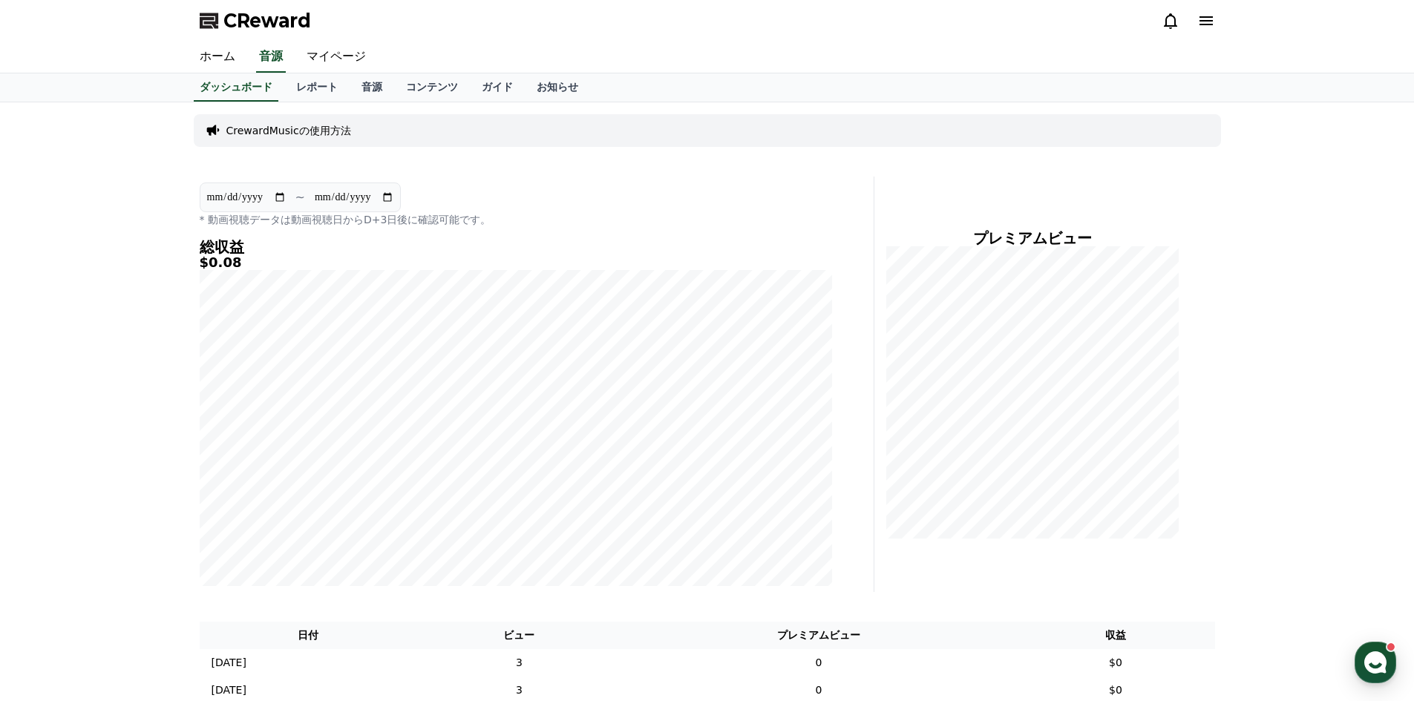
scroll to position [544, 0]
